Goal: Check status

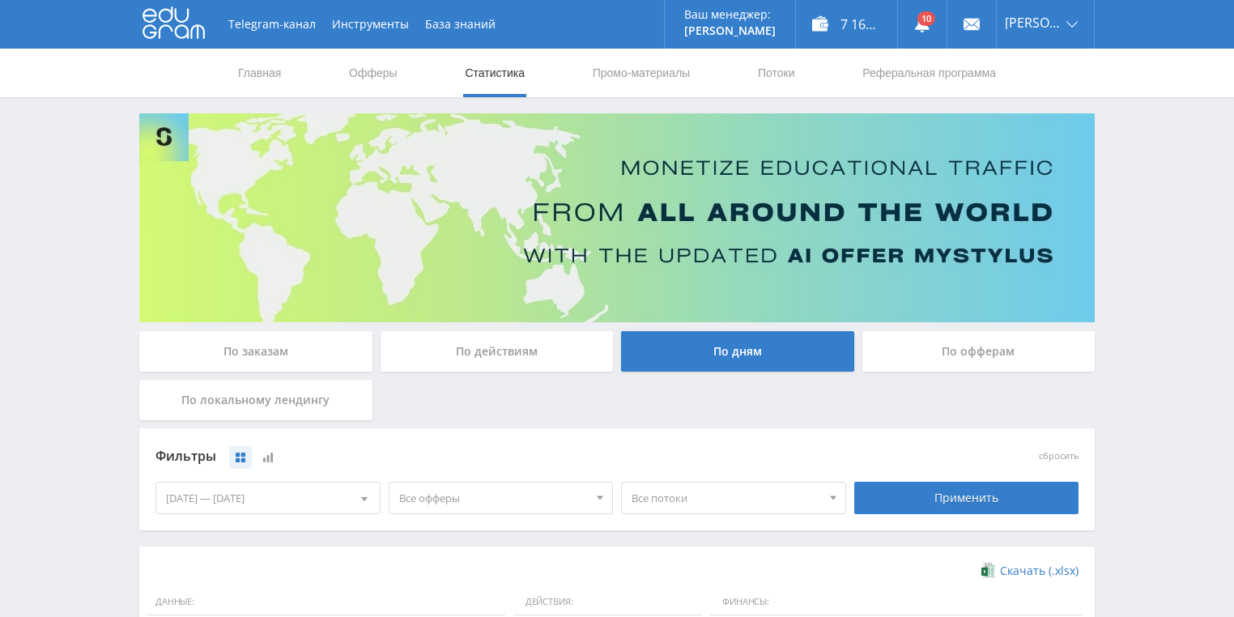
scroll to position [92, 0]
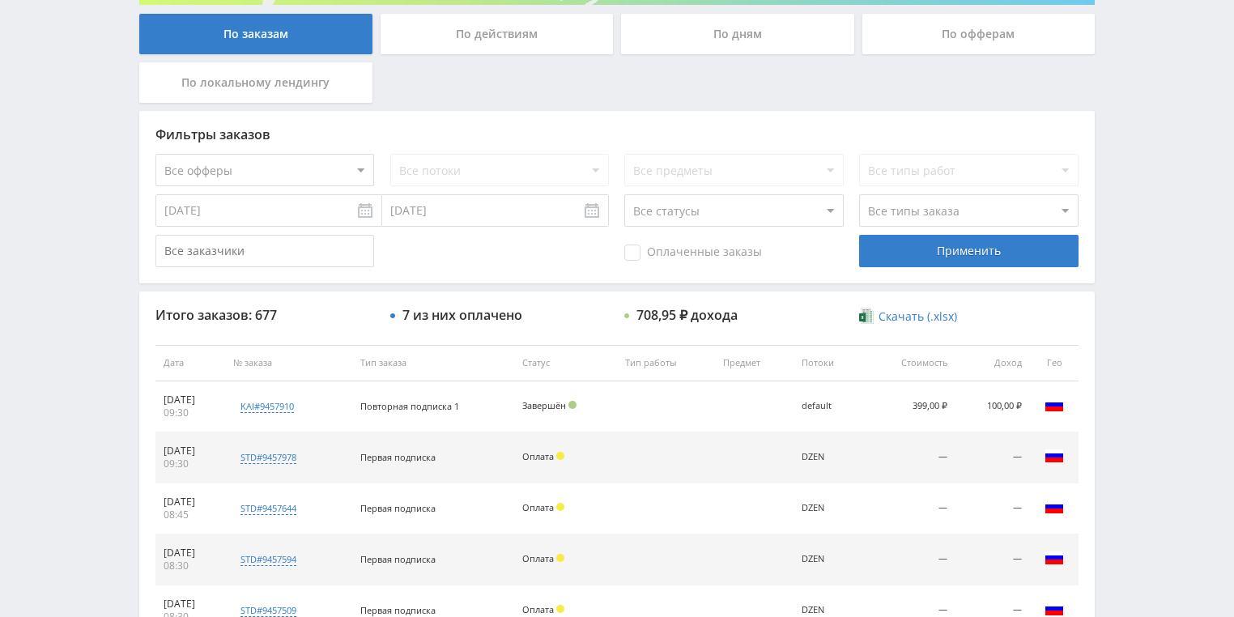
scroll to position [324, 0]
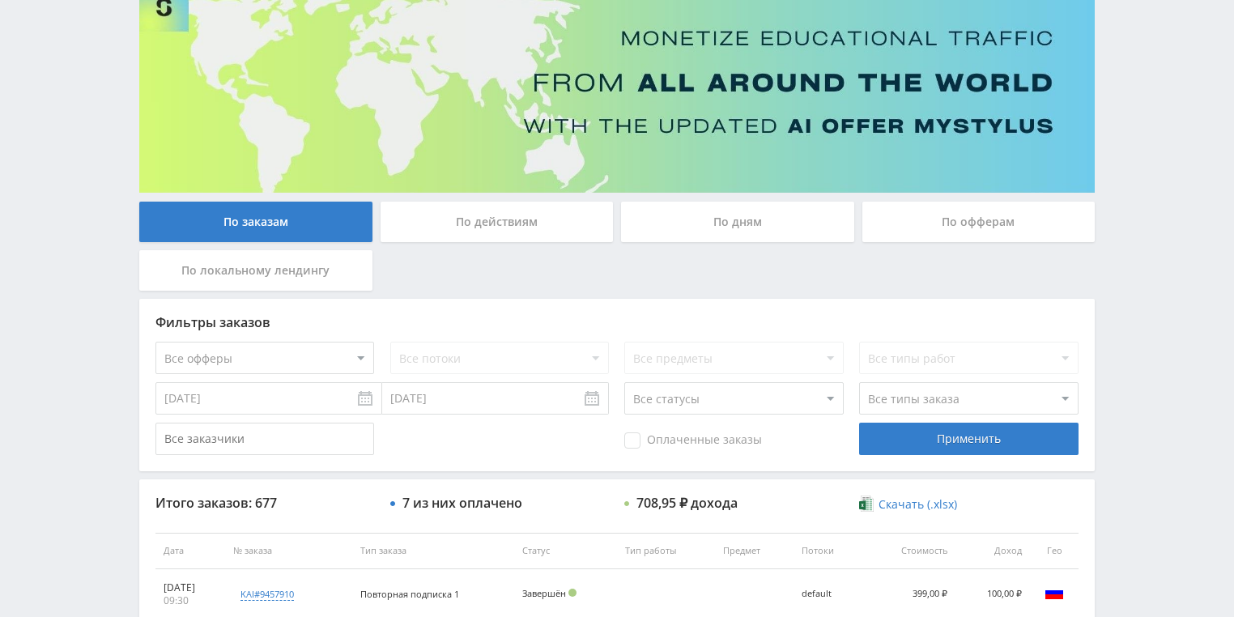
click at [483, 211] on div "По действиям" at bounding box center [497, 222] width 233 height 40
click at [0, 0] on input "По действиям" at bounding box center [0, 0] width 0 height 0
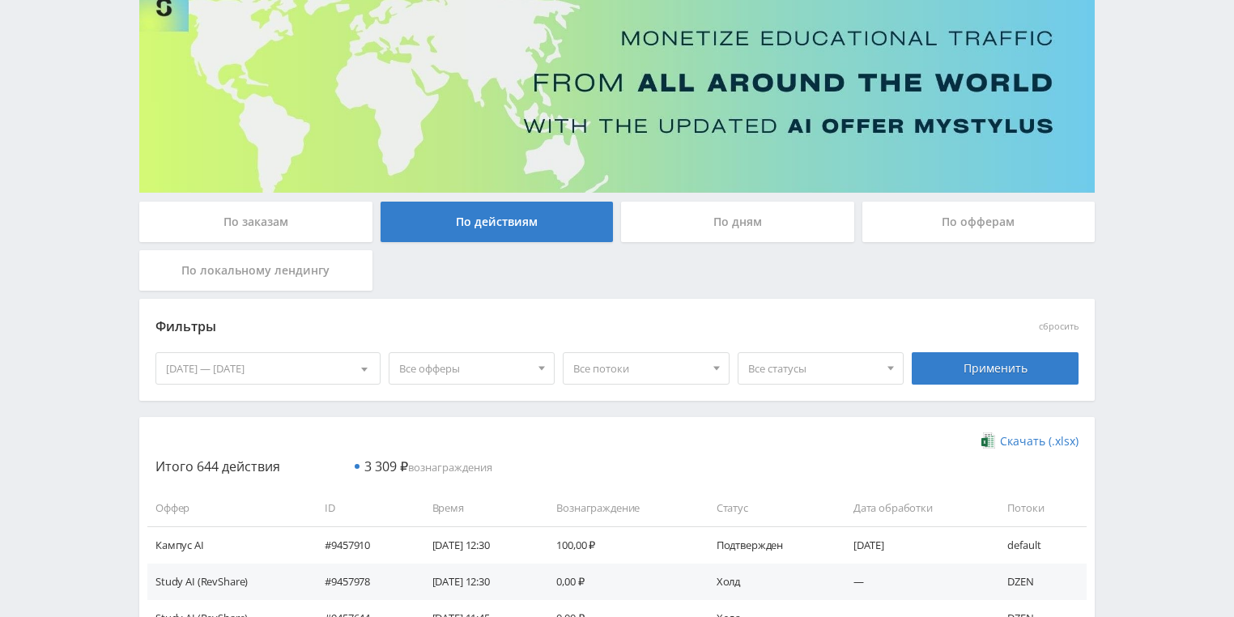
click at [745, 212] on div "По дням" at bounding box center [737, 222] width 233 height 40
click at [0, 0] on input "По дням" at bounding box center [0, 0] width 0 height 0
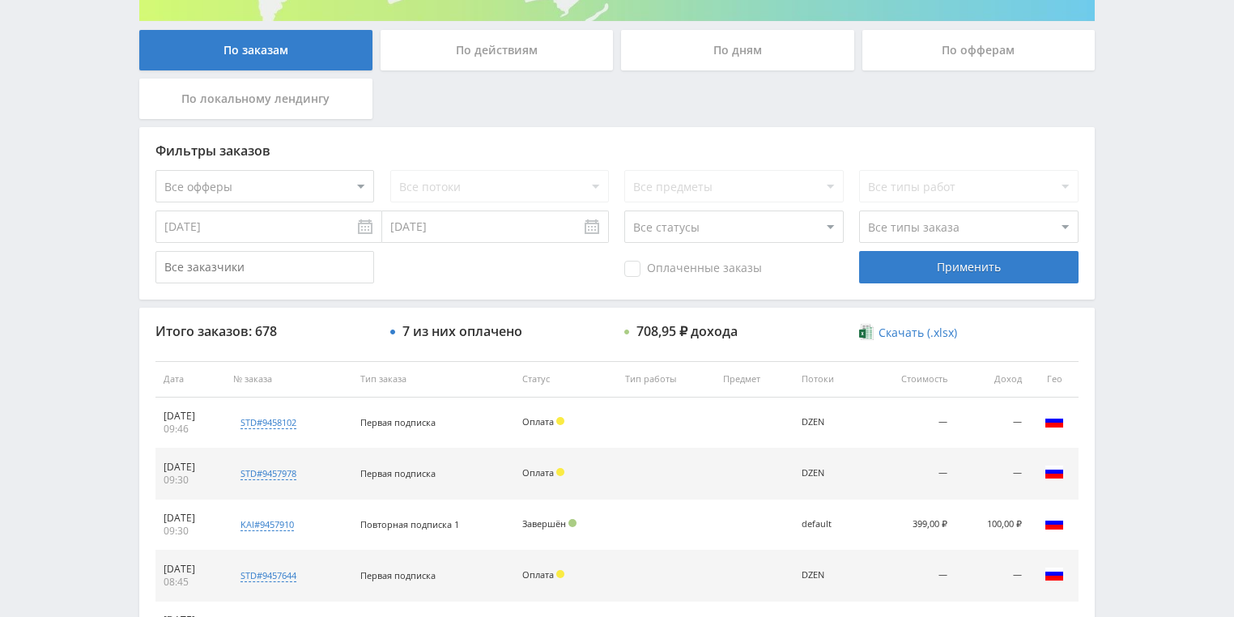
scroll to position [324, 0]
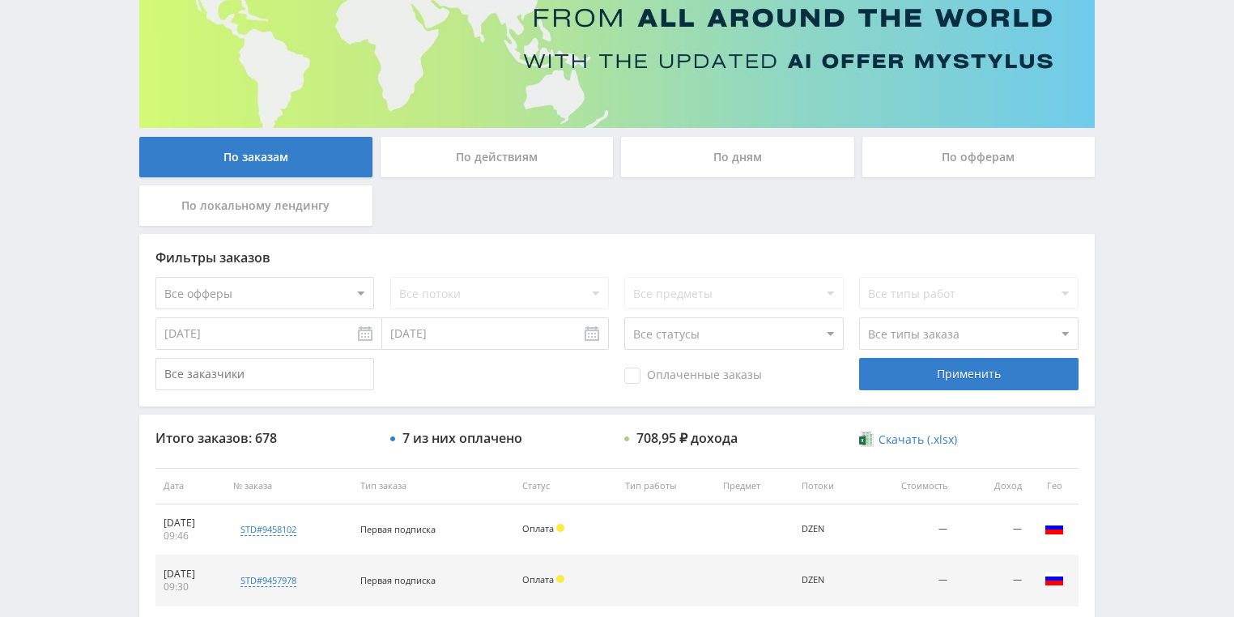
click at [486, 146] on div "По действиям" at bounding box center [497, 157] width 233 height 40
click at [0, 0] on input "По действиям" at bounding box center [0, 0] width 0 height 0
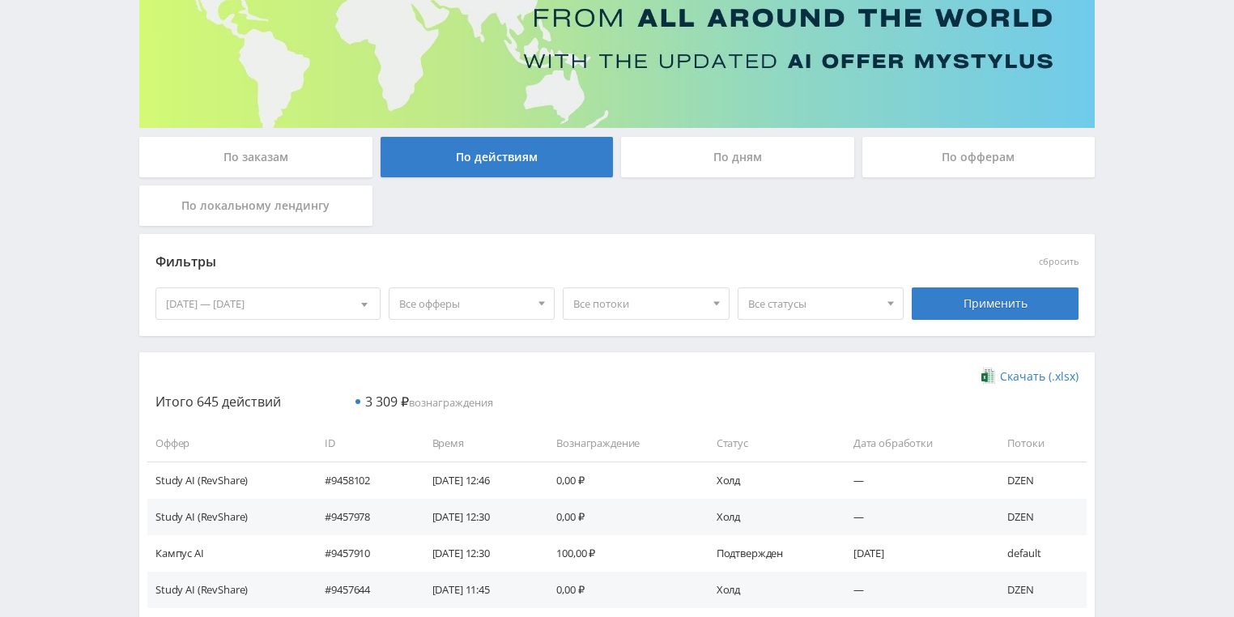
click at [673, 158] on div "По дням" at bounding box center [737, 157] width 233 height 40
click at [0, 0] on input "По дням" at bounding box center [0, 0] width 0 height 0
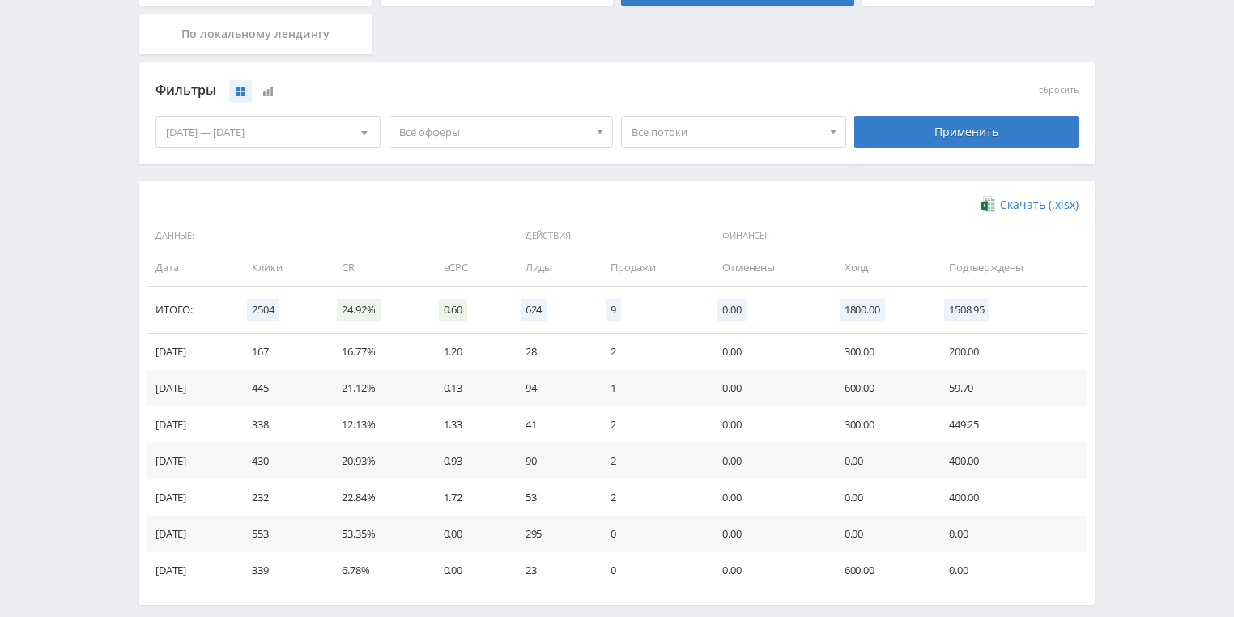
scroll to position [389, 0]
